Goal: Task Accomplishment & Management: Use online tool/utility

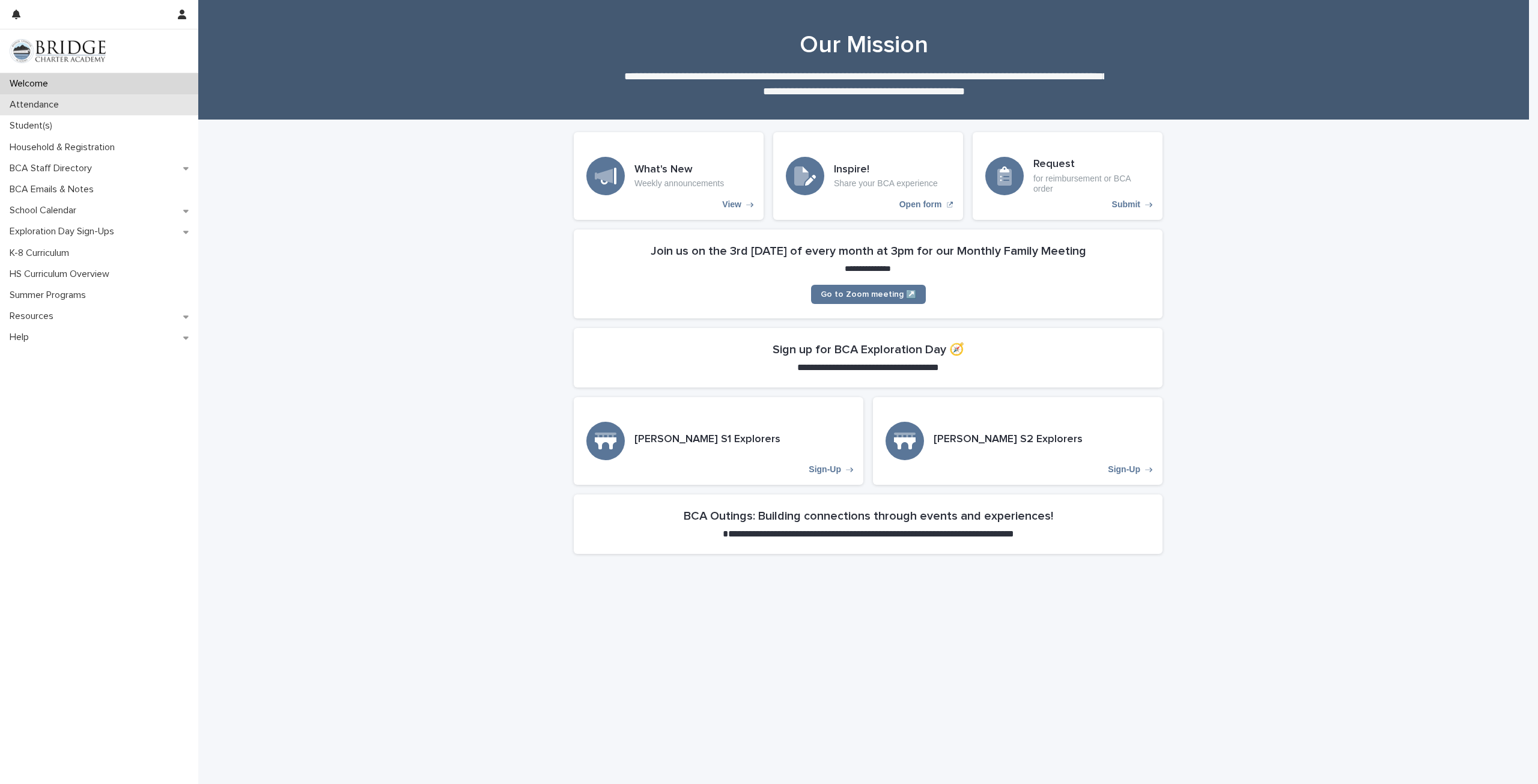
click at [83, 107] on div "Attendance" at bounding box center [99, 104] width 198 height 21
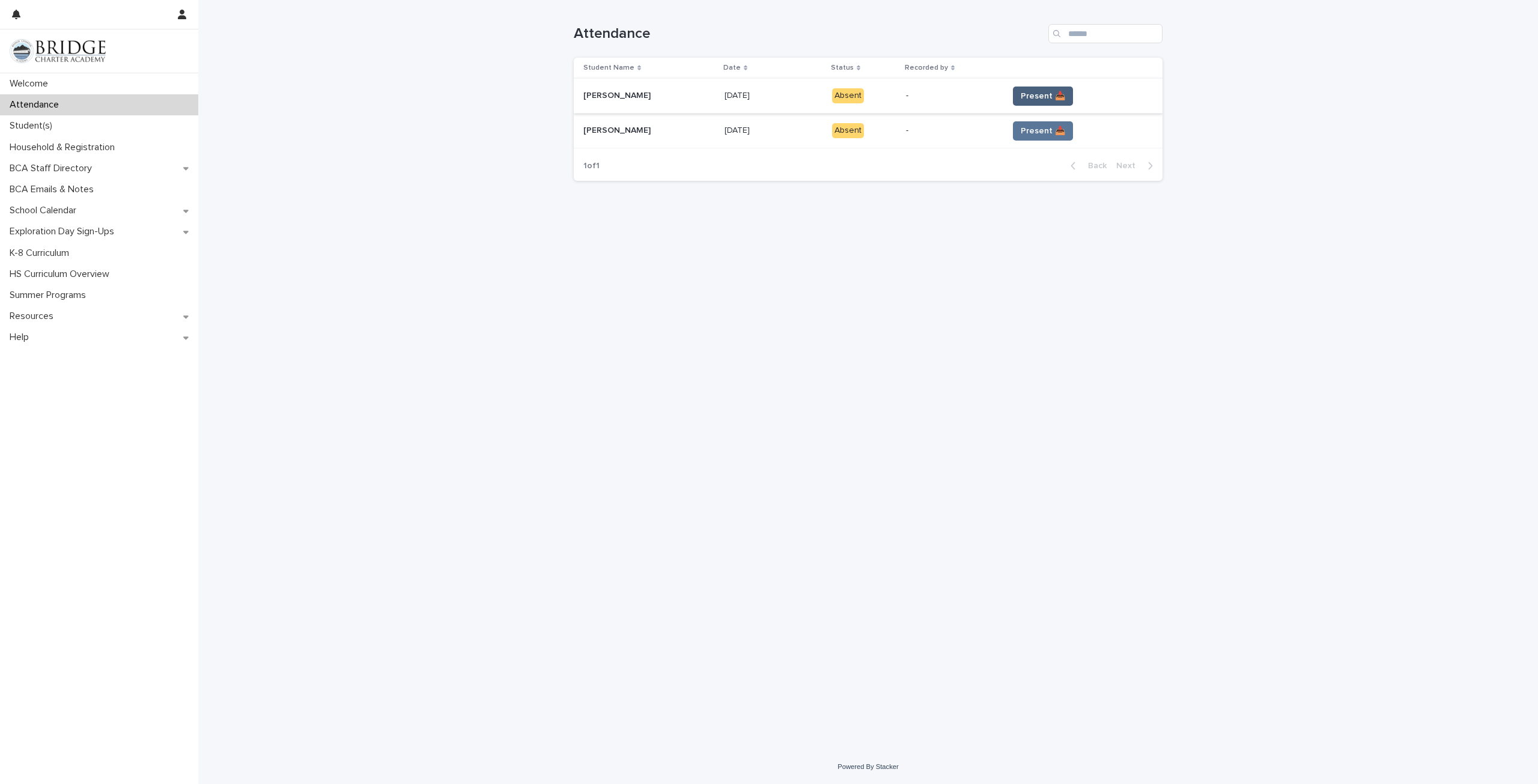
click at [1039, 99] on span "Present 📥" at bounding box center [1043, 96] width 45 height 12
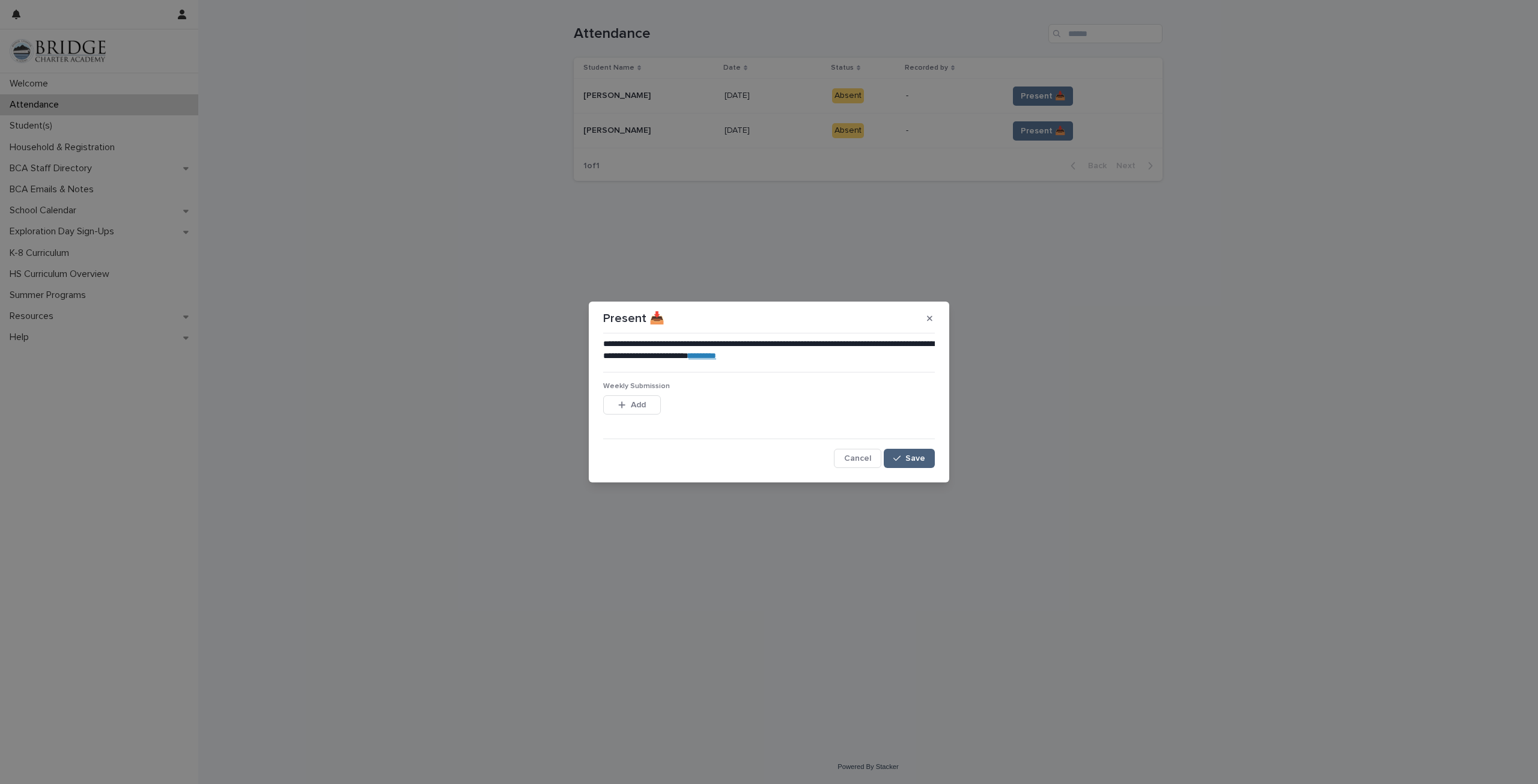
click at [920, 461] on span "Save" at bounding box center [916, 459] width 20 height 9
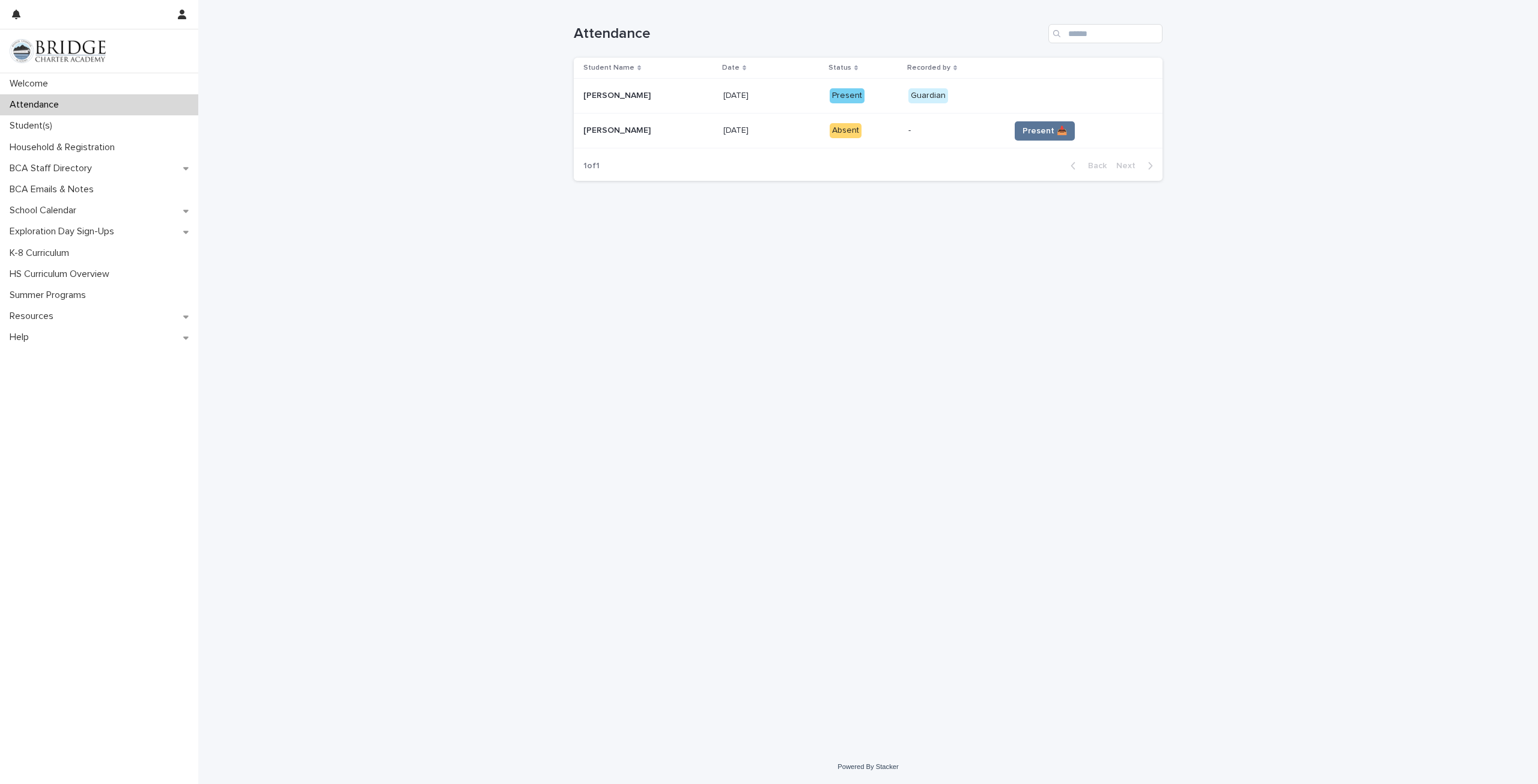
click at [1017, 112] on td at bounding box center [1084, 96] width 158 height 35
click at [1048, 129] on span "Present 📥" at bounding box center [1045, 131] width 45 height 12
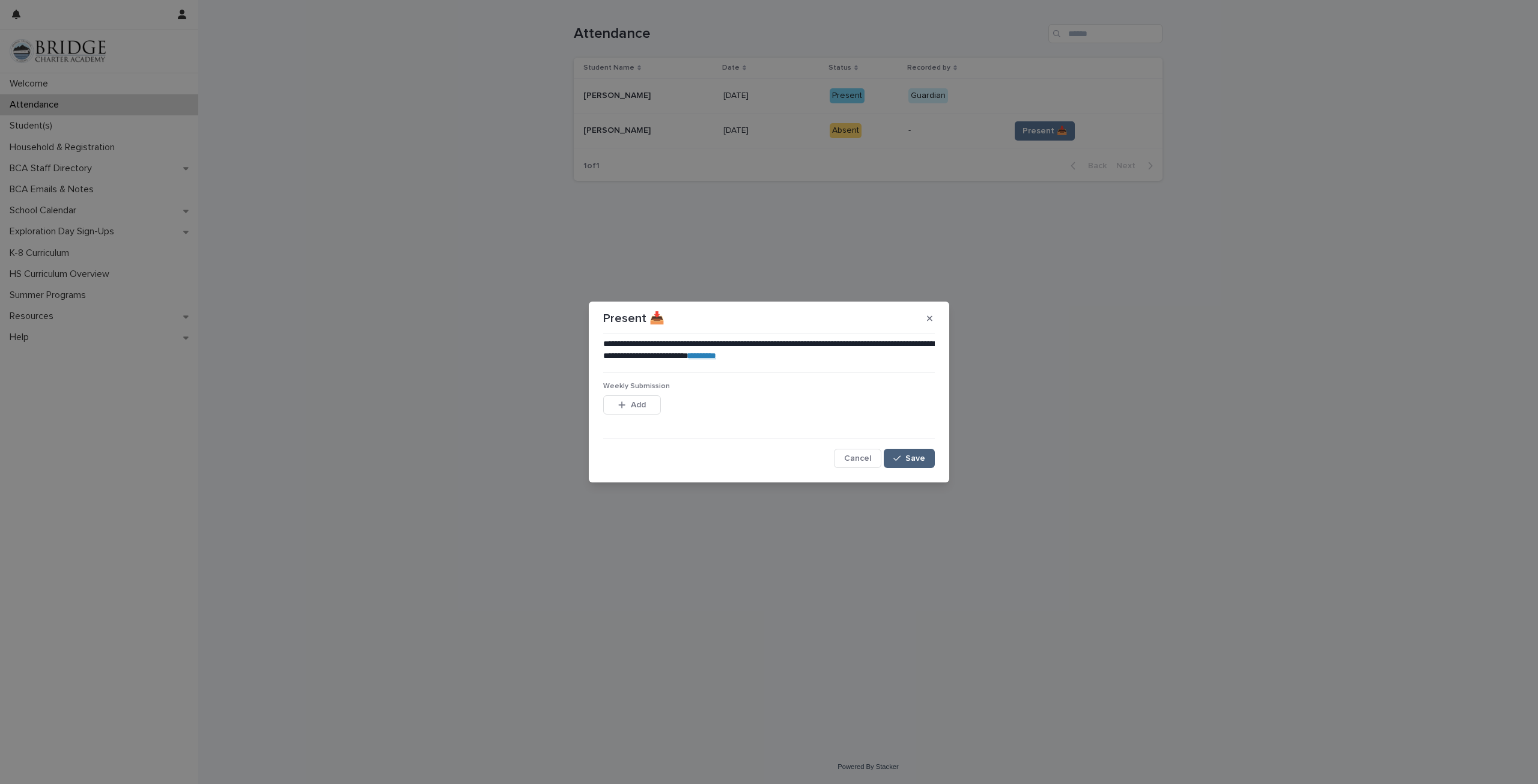
click at [914, 465] on button "Save" at bounding box center [909, 458] width 51 height 19
